Goal: Task Accomplishment & Management: Use online tool/utility

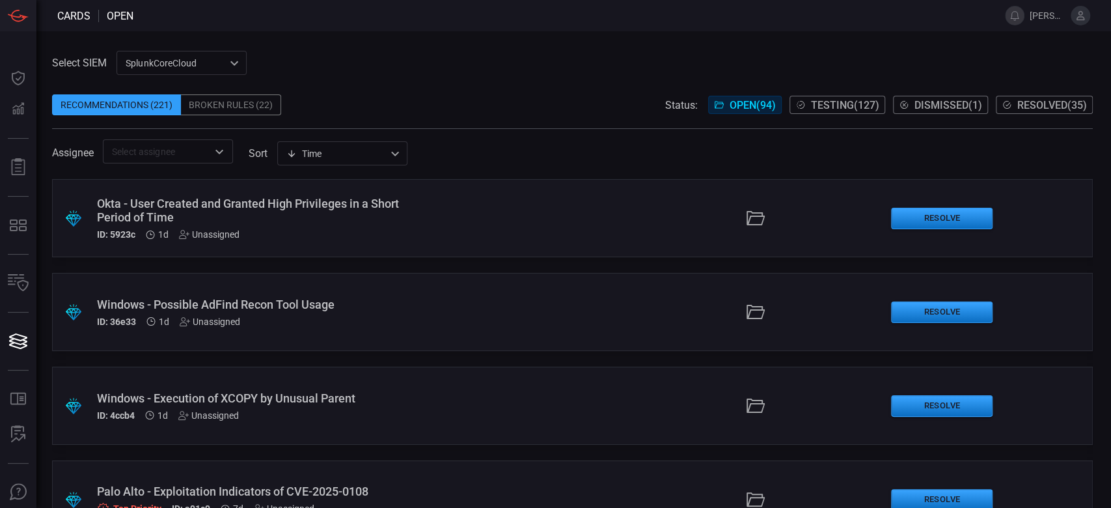
click at [238, 327] on div ".suggested_cards_icon{fill:url(#suggested_cards_icon);} Windows - Possible AdFi…" at bounding box center [572, 312] width 1041 height 78
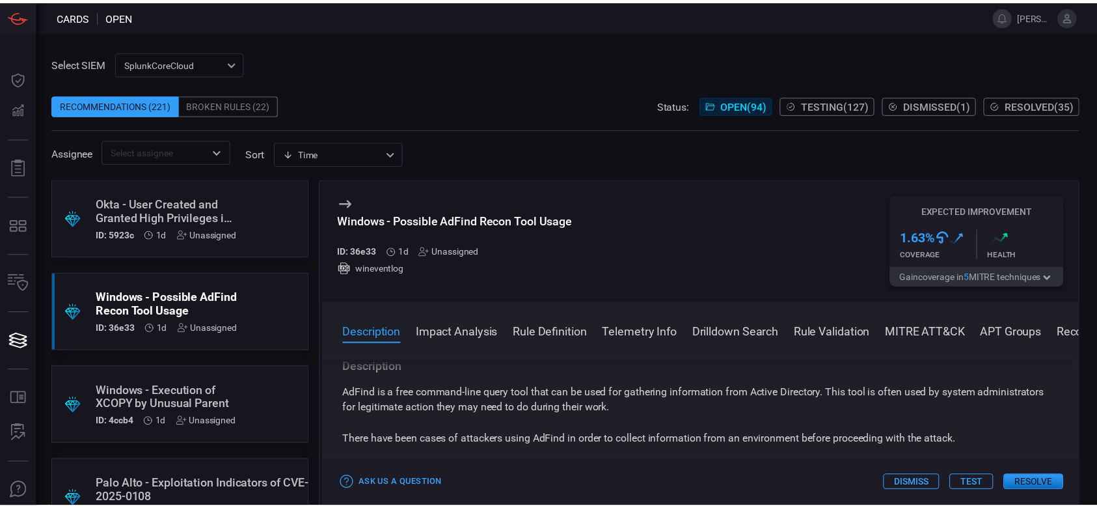
scroll to position [173, 0]
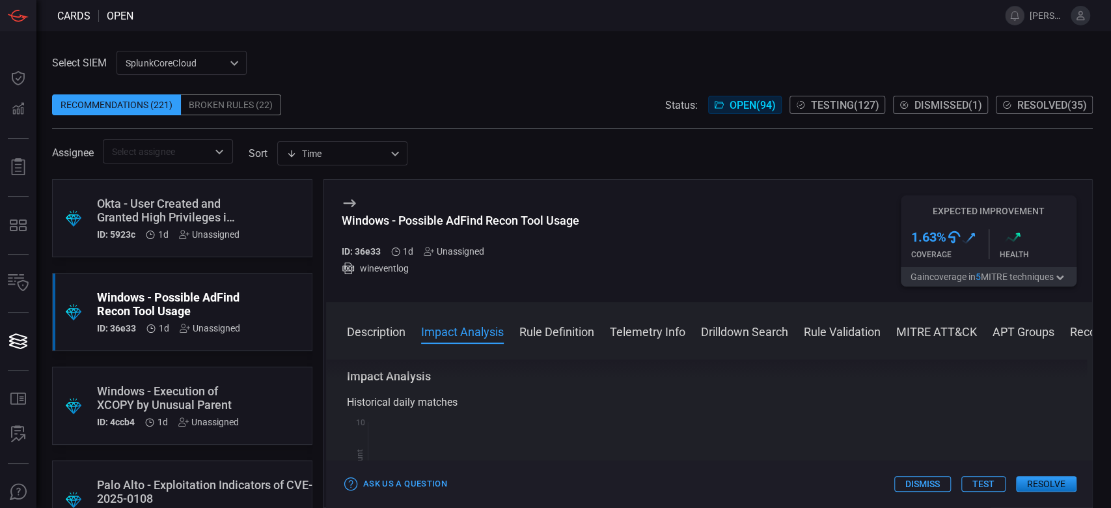
click at [705, 171] on span at bounding box center [572, 171] width 1041 height 16
drag, startPoint x: 1072, startPoint y: 1, endPoint x: 622, endPoint y: 246, distance: 512.0
click at [622, 246] on div "Windows - Possible AdFind Recon Tool Usage ID: 36e33 1d Unassigned wineventlog …" at bounding box center [709, 241] width 766 height 122
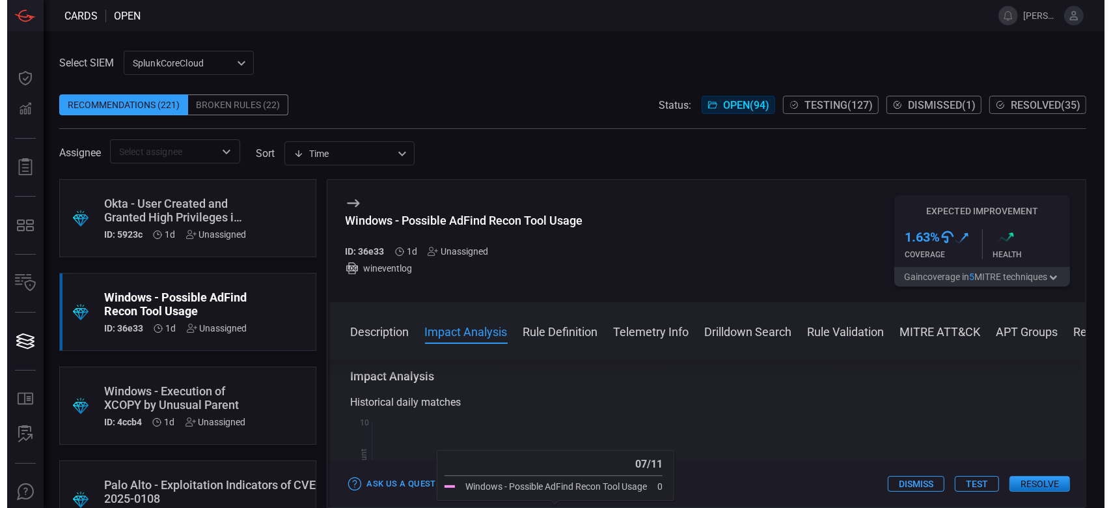
scroll to position [0, 0]
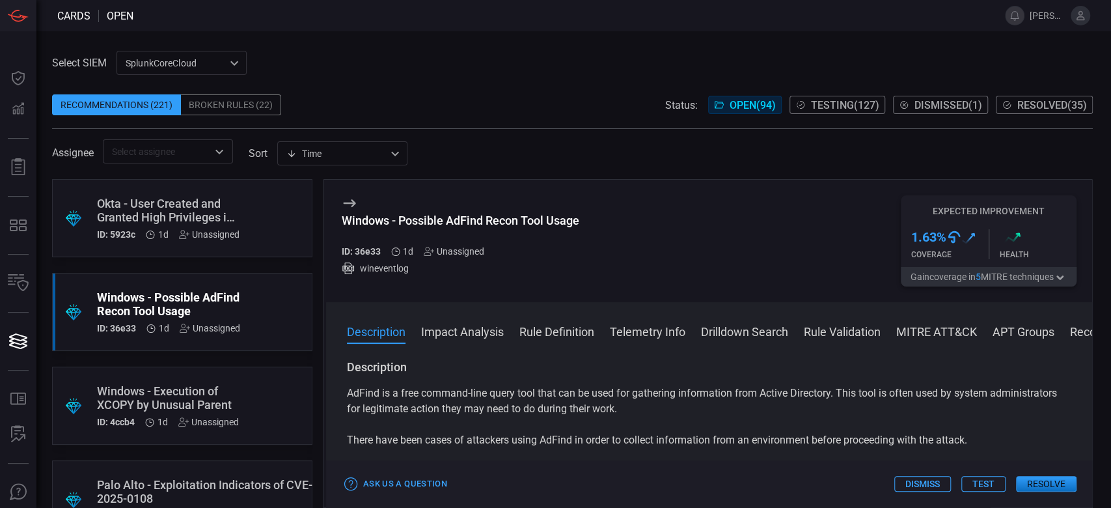
click at [992, 478] on button "Test" at bounding box center [983, 484] width 44 height 16
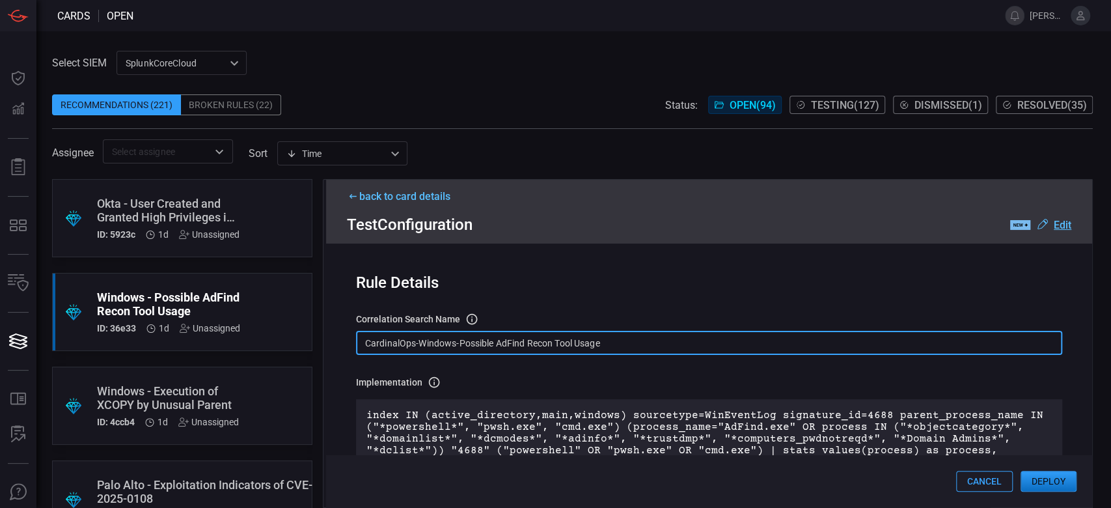
drag, startPoint x: 637, startPoint y: 348, endPoint x: 323, endPoint y: 326, distance: 315.1
click at [323, 326] on div "back to card details Test Configuration .label-new-label-new-cls-1 { fill: #090…" at bounding box center [708, 343] width 770 height 329
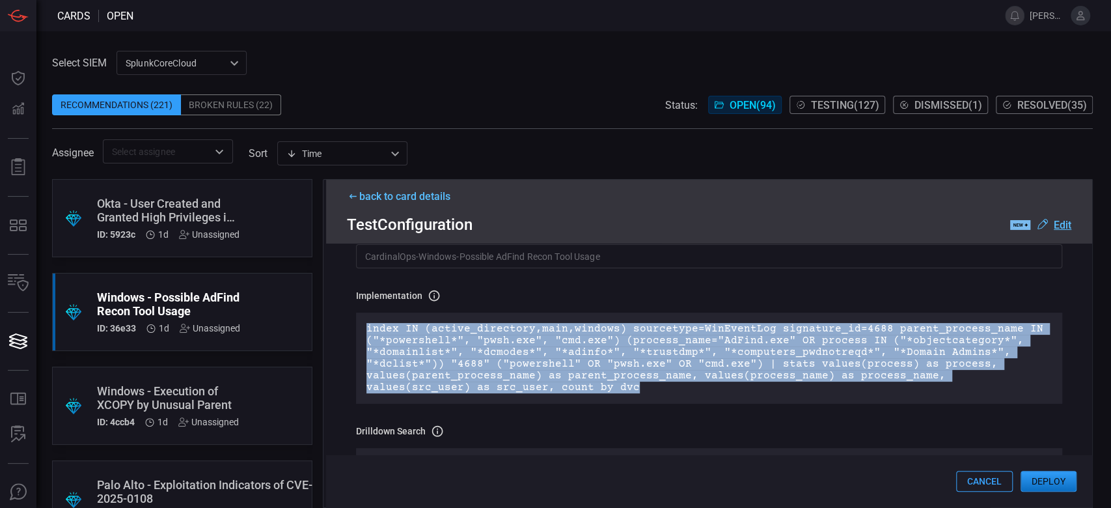
drag, startPoint x: 536, startPoint y: 393, endPoint x: 359, endPoint y: 330, distance: 187.9
click at [359, 330] on div "index IN (active_directory,main,windows) sourcetype=WinEventLog signature_id=46…" at bounding box center [709, 357] width 706 height 91
copy p "index IN (active_directory,main,windows) sourcetype=WinEventLog signature_id=46…"
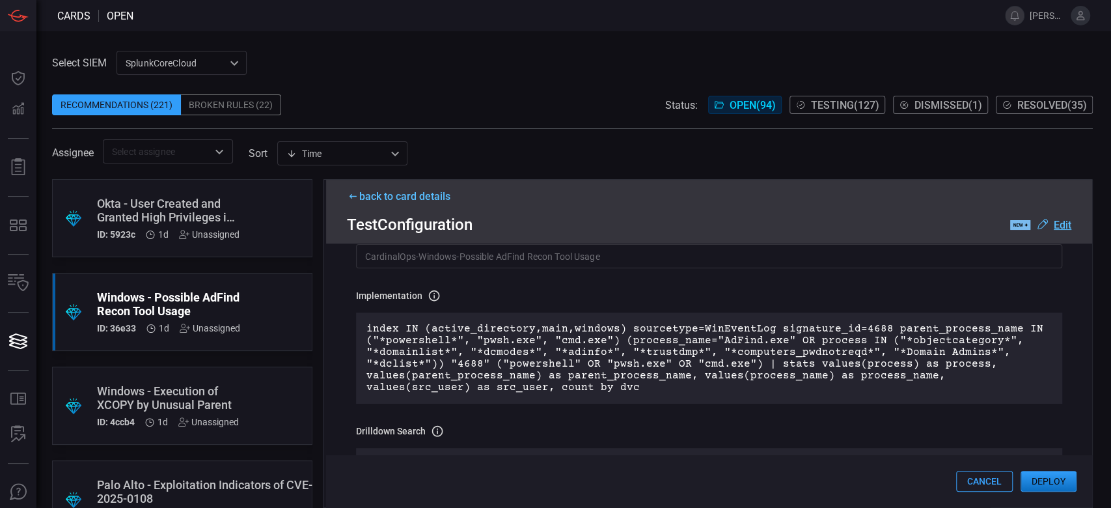
click at [388, 198] on div "back to card details" at bounding box center [709, 196] width 724 height 12
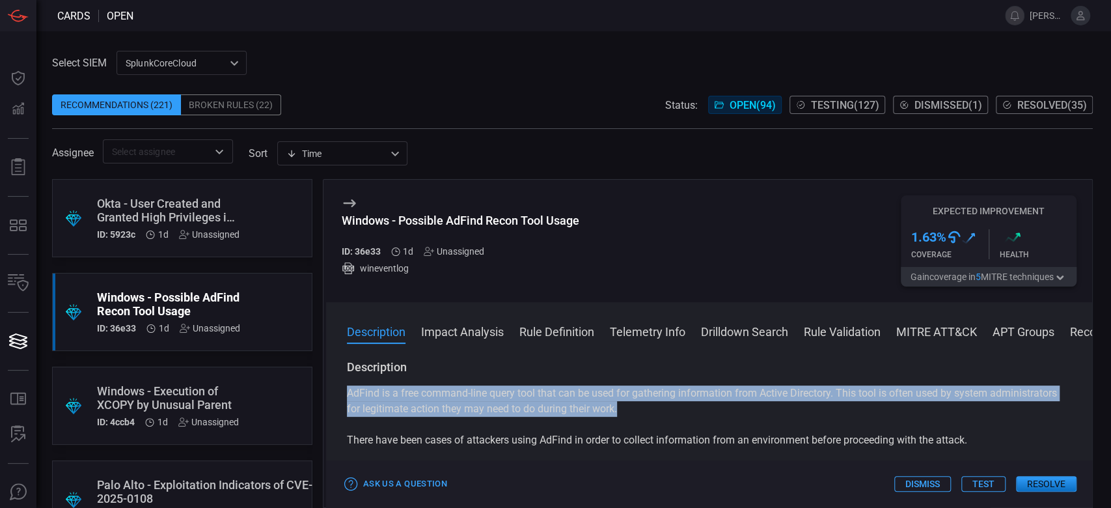
drag, startPoint x: 349, startPoint y: 393, endPoint x: 704, endPoint y: 411, distance: 355.2
click at [704, 411] on p "AdFind is a free command-line query tool that can be used for gathering informa…" at bounding box center [709, 400] width 724 height 31
copy p "AdFind is a free command-line query tool that can be used for gathering informa…"
click at [974, 485] on button "Test" at bounding box center [983, 484] width 44 height 16
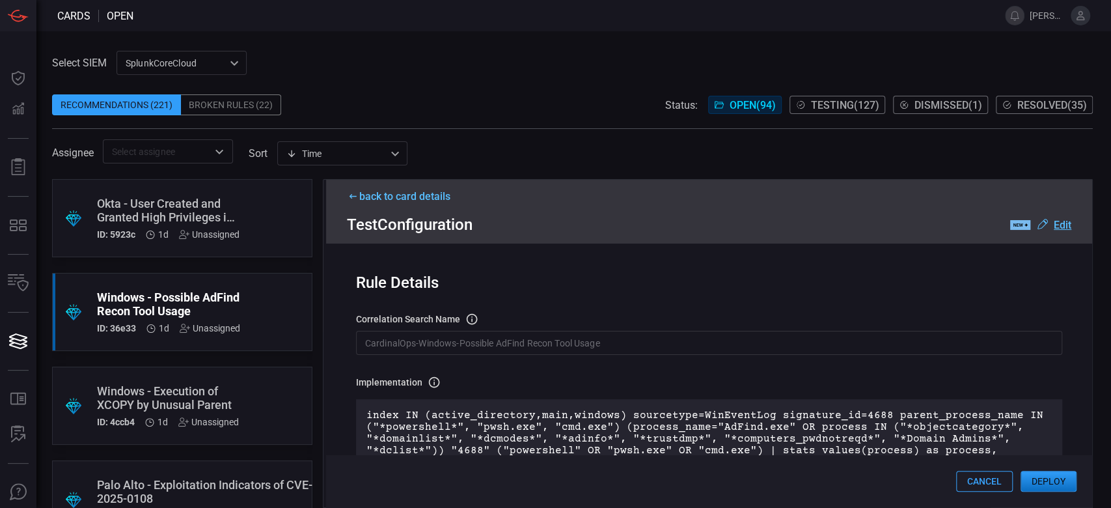
click at [1056, 489] on button "Deploy" at bounding box center [1048, 481] width 56 height 21
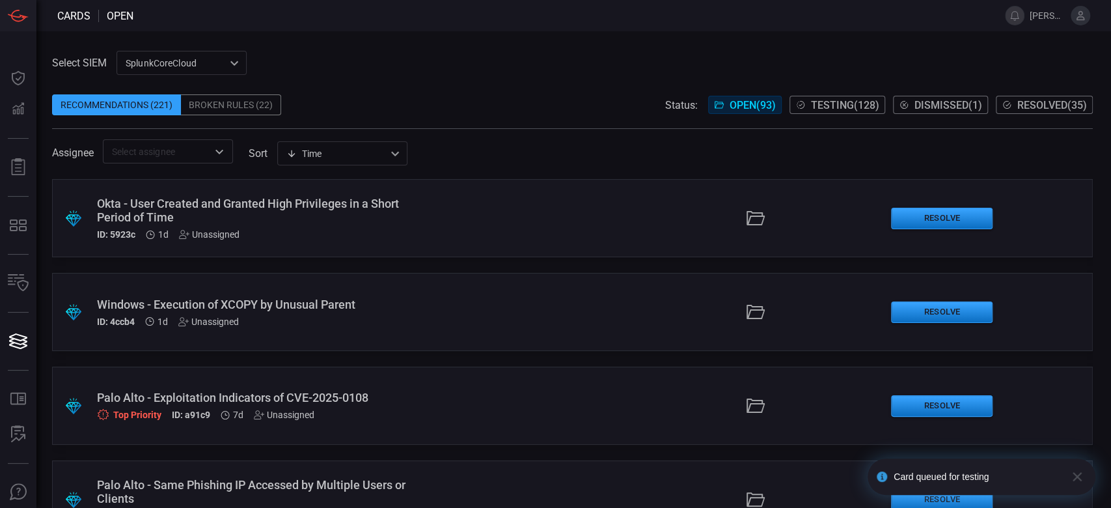
click at [328, 335] on div ".suggested_cards_icon{fill:url(#suggested_cards_icon);} Windows - Execution of …" at bounding box center [572, 312] width 1041 height 78
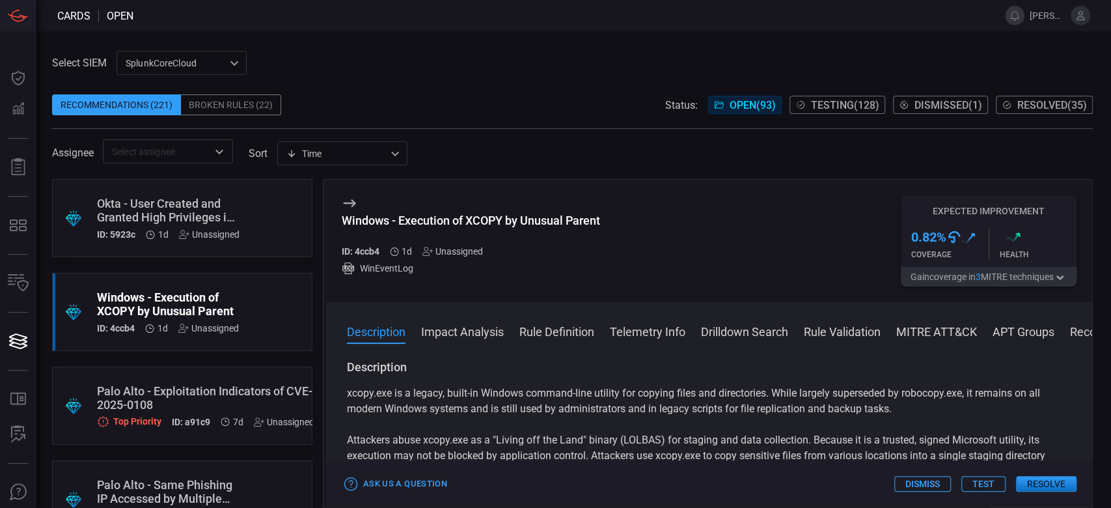
click at [973, 486] on button "Test" at bounding box center [983, 484] width 44 height 16
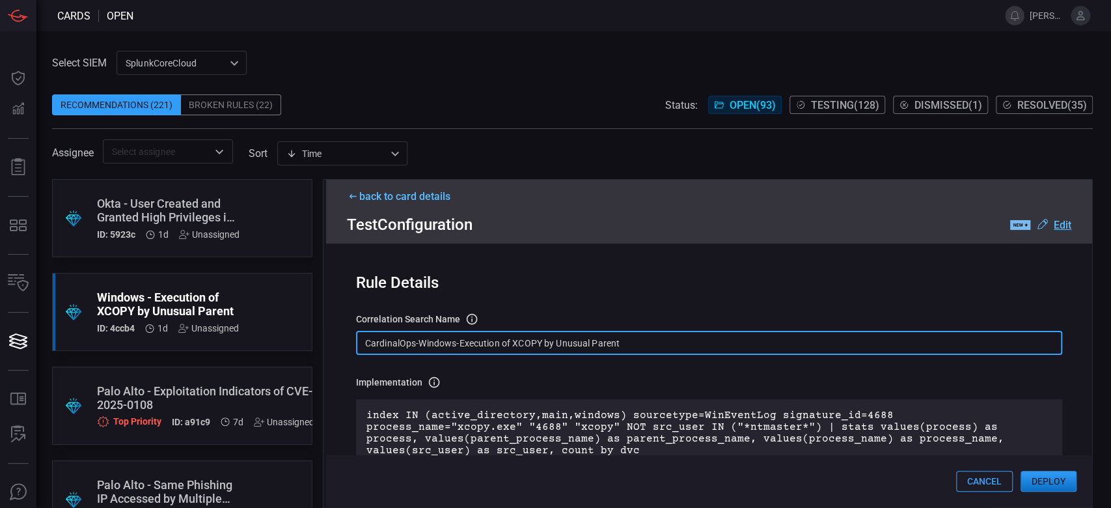
drag, startPoint x: 652, startPoint y: 348, endPoint x: 310, endPoint y: 329, distance: 342.8
click at [310, 329] on div ".suggested_cards_icon{fill:url(#suggested_cards_icon);} Okta - User Created and…" at bounding box center [572, 343] width 1041 height 329
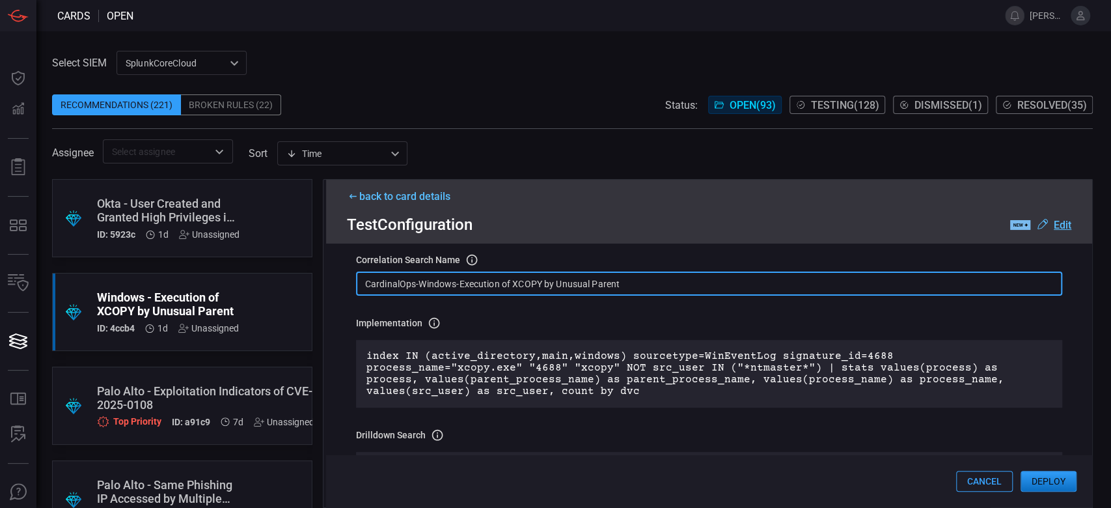
scroll to position [87, 0]
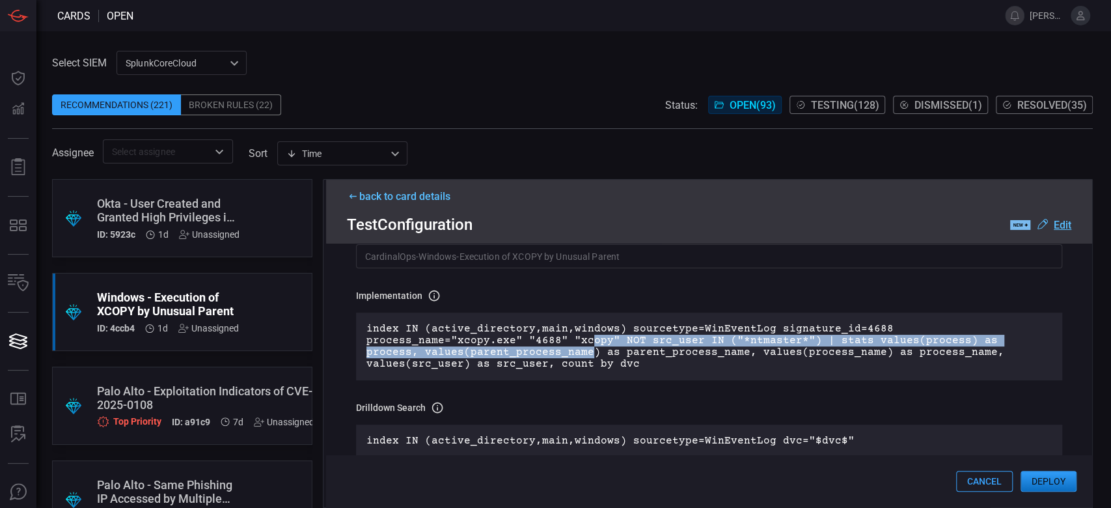
drag, startPoint x: 526, startPoint y: 357, endPoint x: 427, endPoint y: 339, distance: 100.6
click at [427, 339] on p "index IN (active_directory,main,windows) sourcetype=WinEventLog signature_id=46…" at bounding box center [708, 346] width 685 height 47
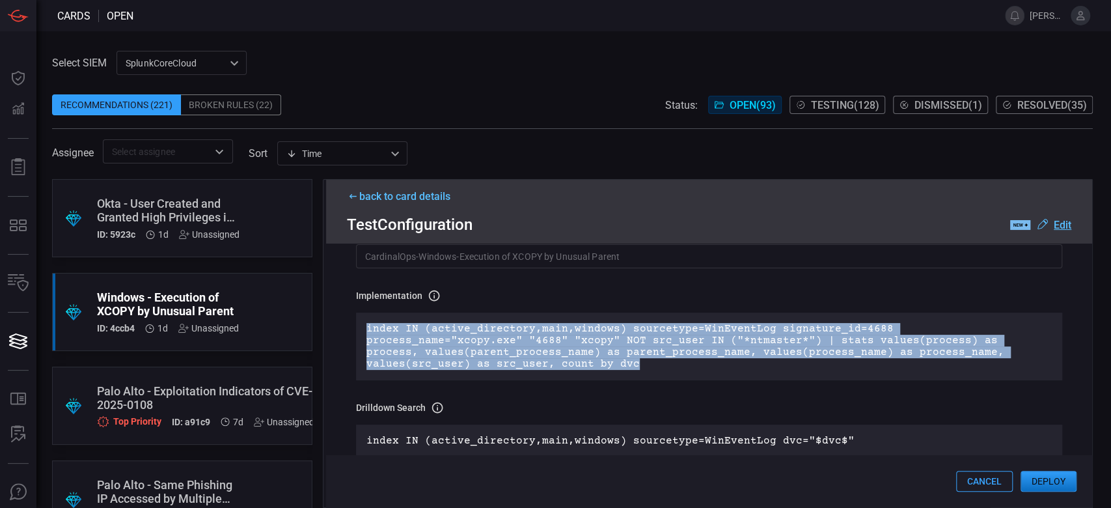
drag, startPoint x: 531, startPoint y: 368, endPoint x: 347, endPoint y: 329, distance: 188.3
click at [347, 329] on div "Rule Details correlation search Name Name of the correlation search that will b…" at bounding box center [709, 375] width 766 height 264
copy p "index IN (active_directory,main,windows) sourcetype=WinEventLog signature_id=46…"
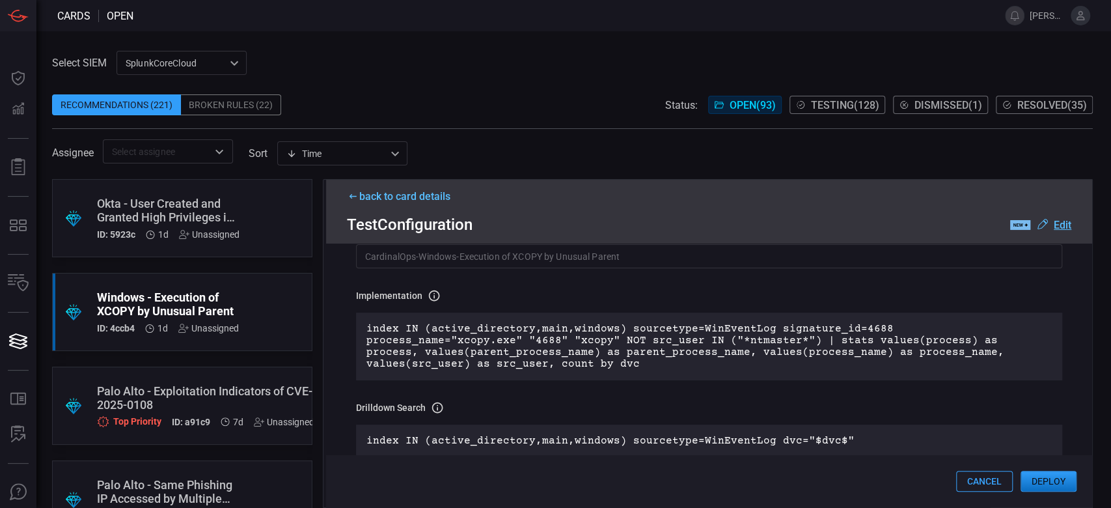
click at [443, 200] on div "back to card details" at bounding box center [709, 196] width 724 height 12
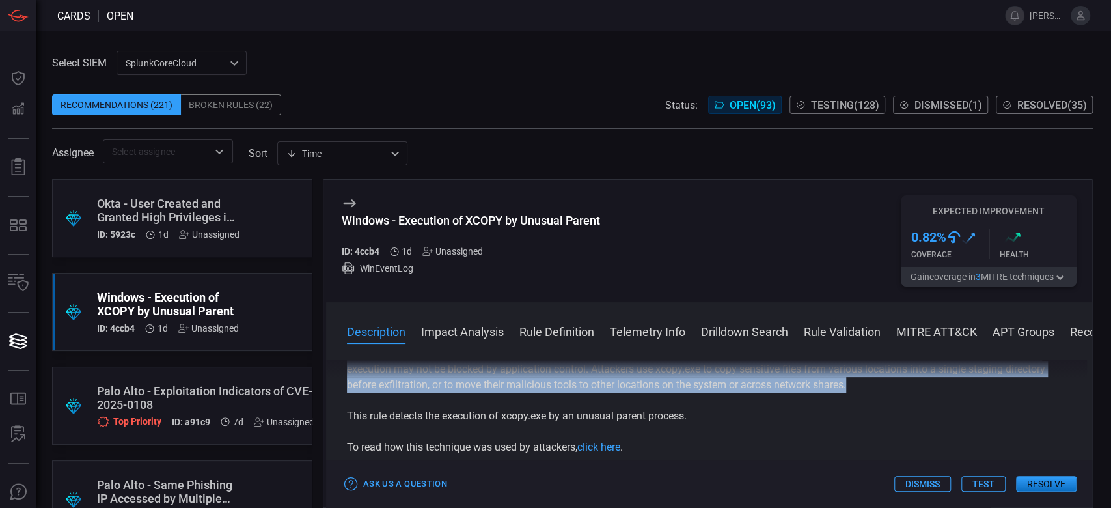
drag, startPoint x: 348, startPoint y: 396, endPoint x: 868, endPoint y: 383, distance: 520.1
click at [868, 383] on div "xcopy.exe is a legacy, built-in Windows command-line utility for copying files …" at bounding box center [709, 377] width 724 height 156
copy div "xcopy.exe is a legacy, built-in Windows command-line utility for copying files …"
click at [974, 482] on button "Test" at bounding box center [983, 484] width 44 height 16
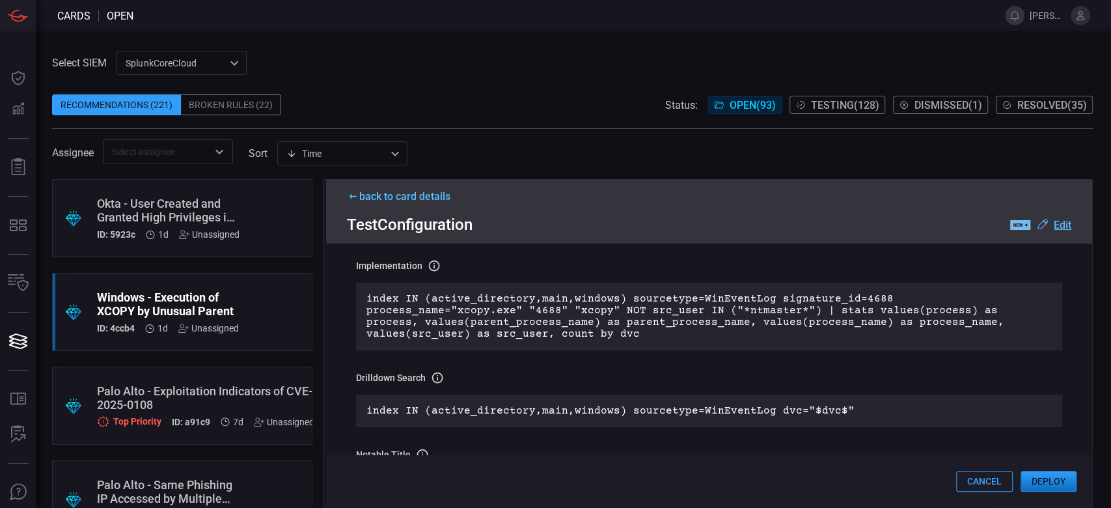
scroll to position [260, 0]
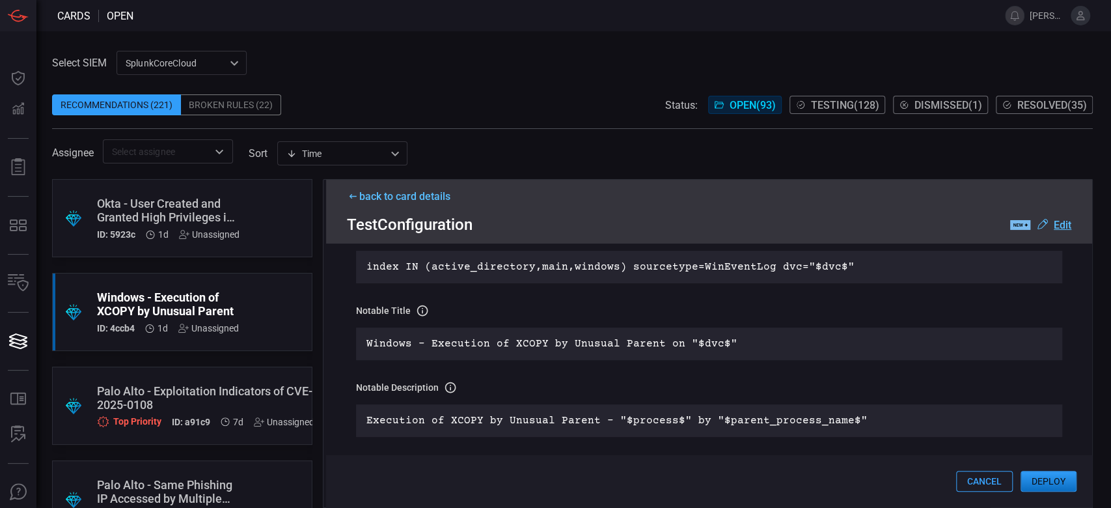
click at [1038, 483] on button "Deploy" at bounding box center [1048, 481] width 56 height 21
